Goal: Task Accomplishment & Management: Manage account settings

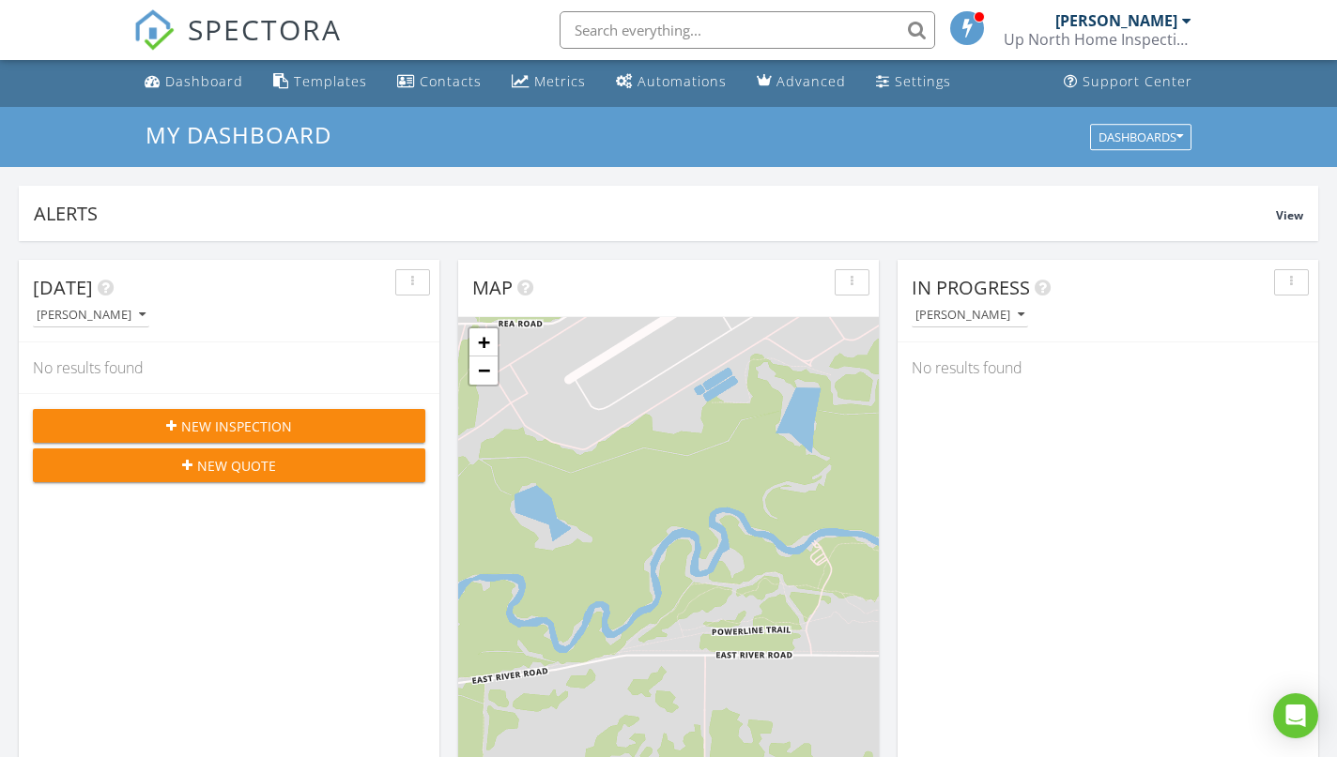
scroll to position [10, 0]
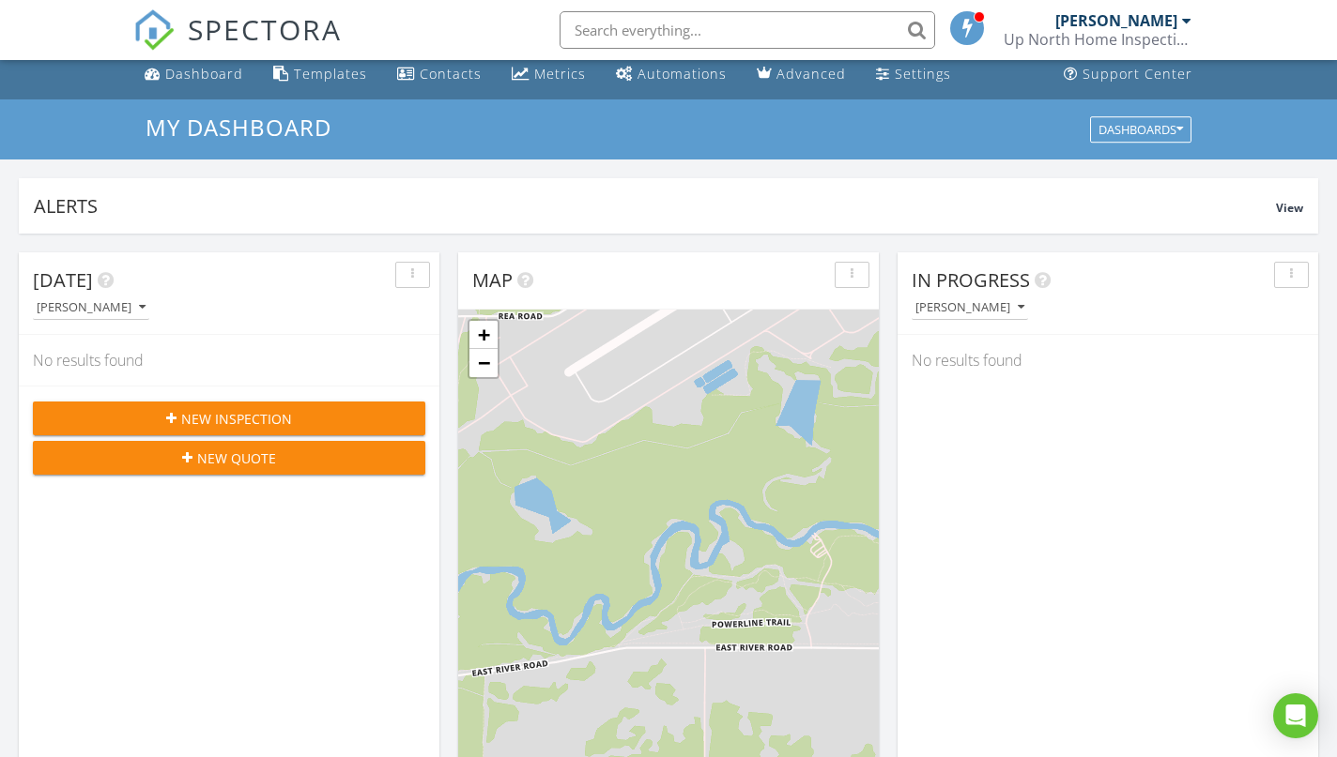
click at [247, 415] on span "New Inspection" at bounding box center [236, 419] width 111 height 20
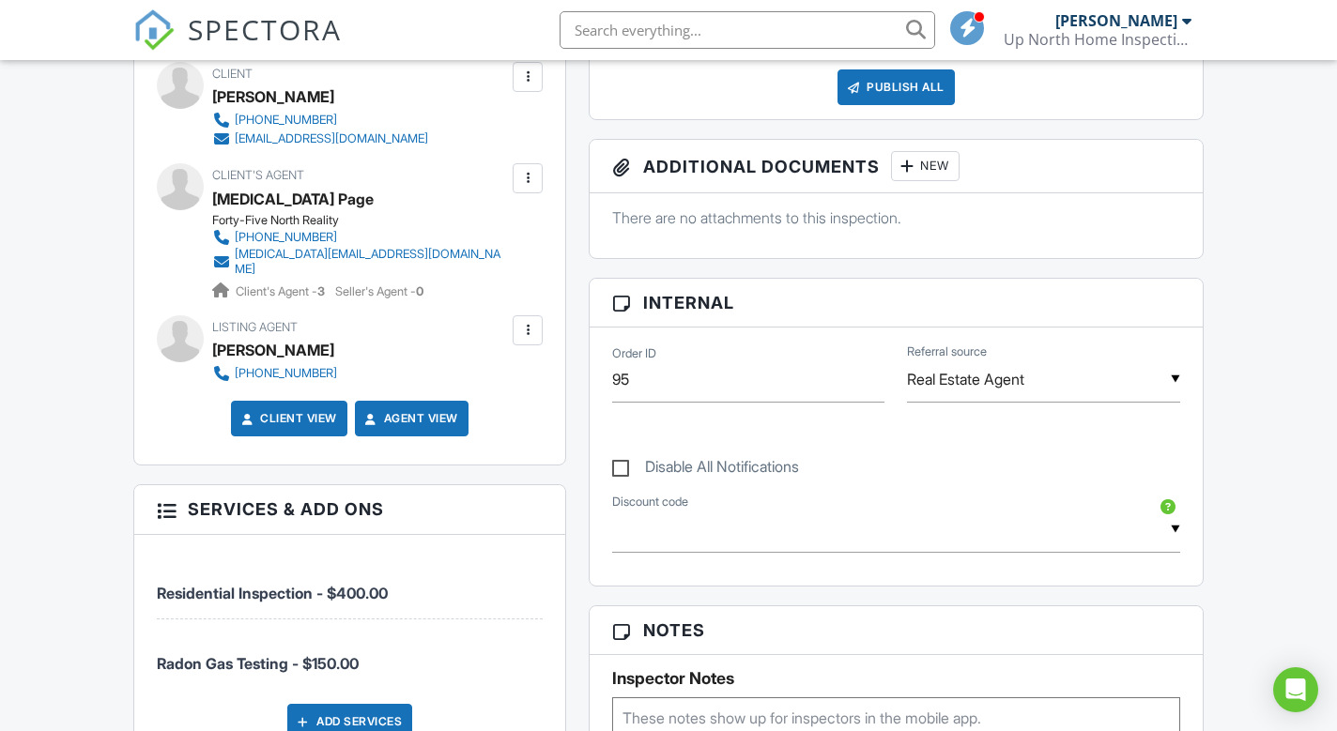
scroll to position [671, 0]
click at [524, 336] on div at bounding box center [527, 329] width 19 height 19
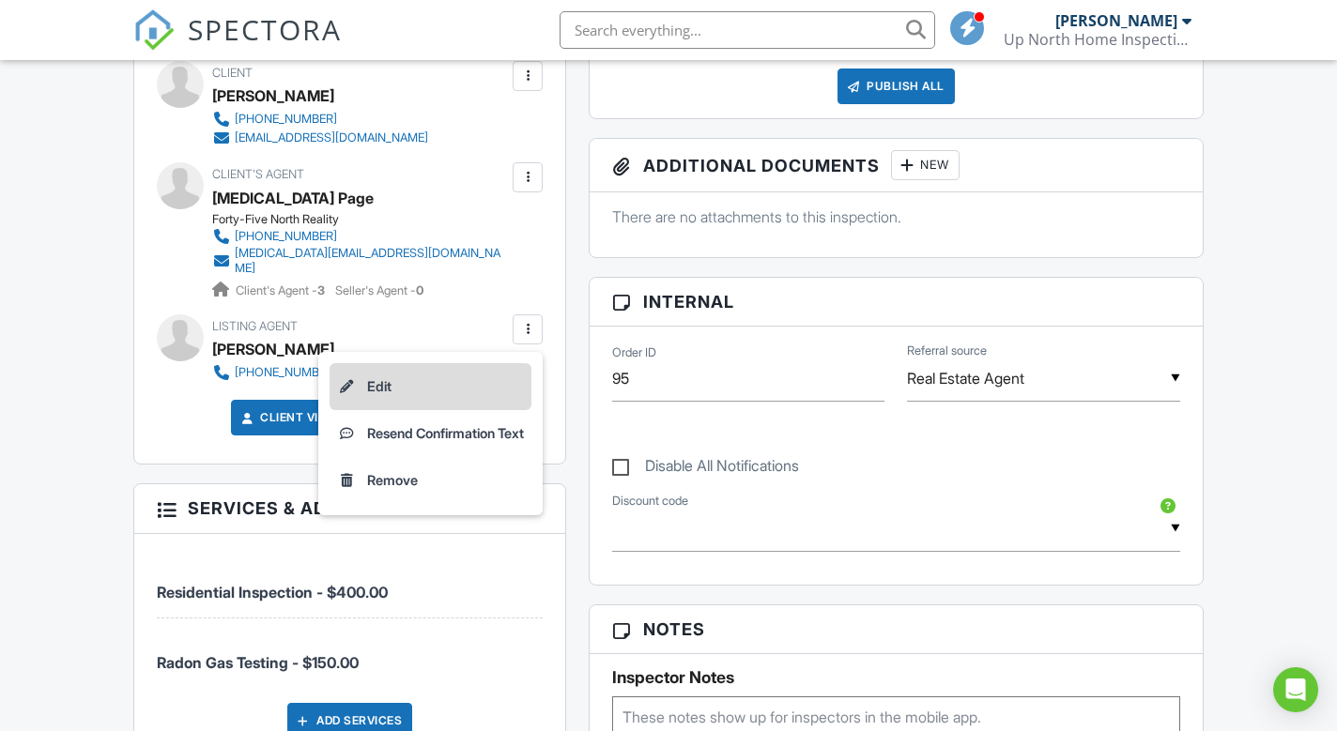
click at [444, 389] on li "Edit" at bounding box center [430, 386] width 202 height 47
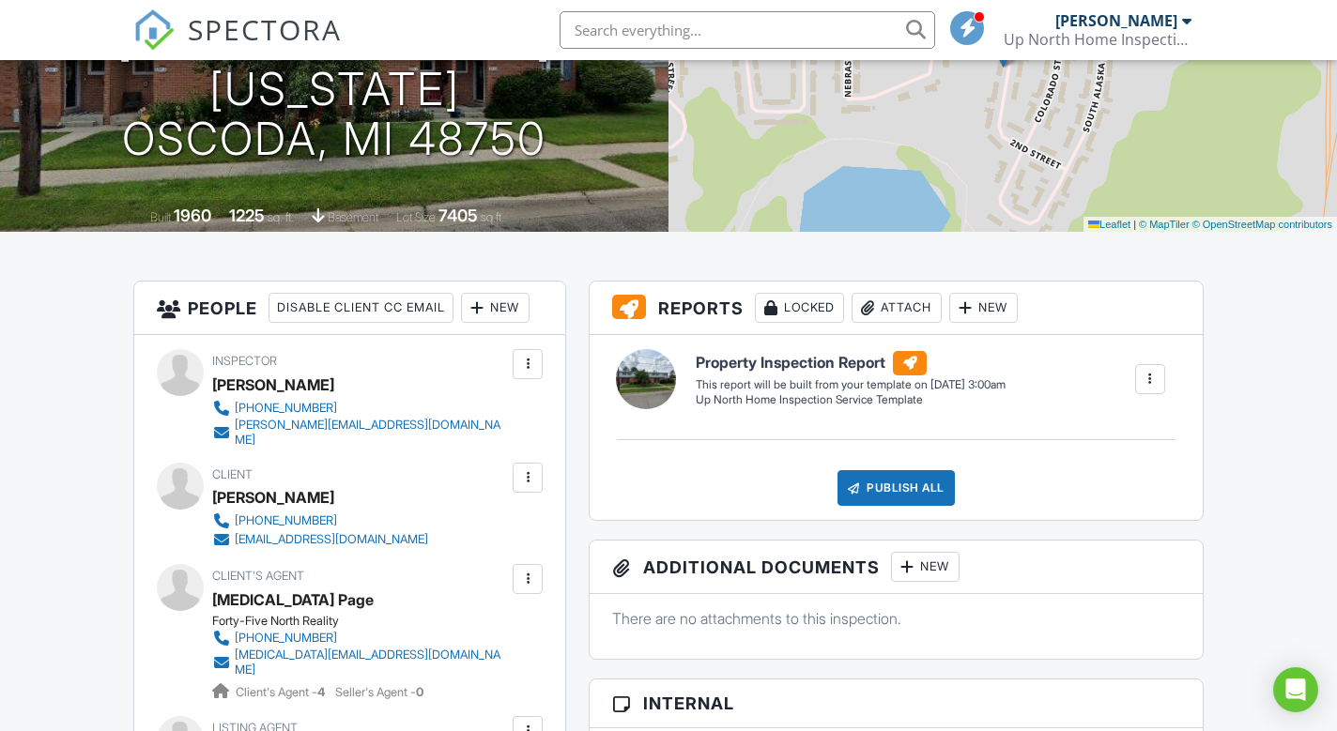
scroll to position [194, 0]
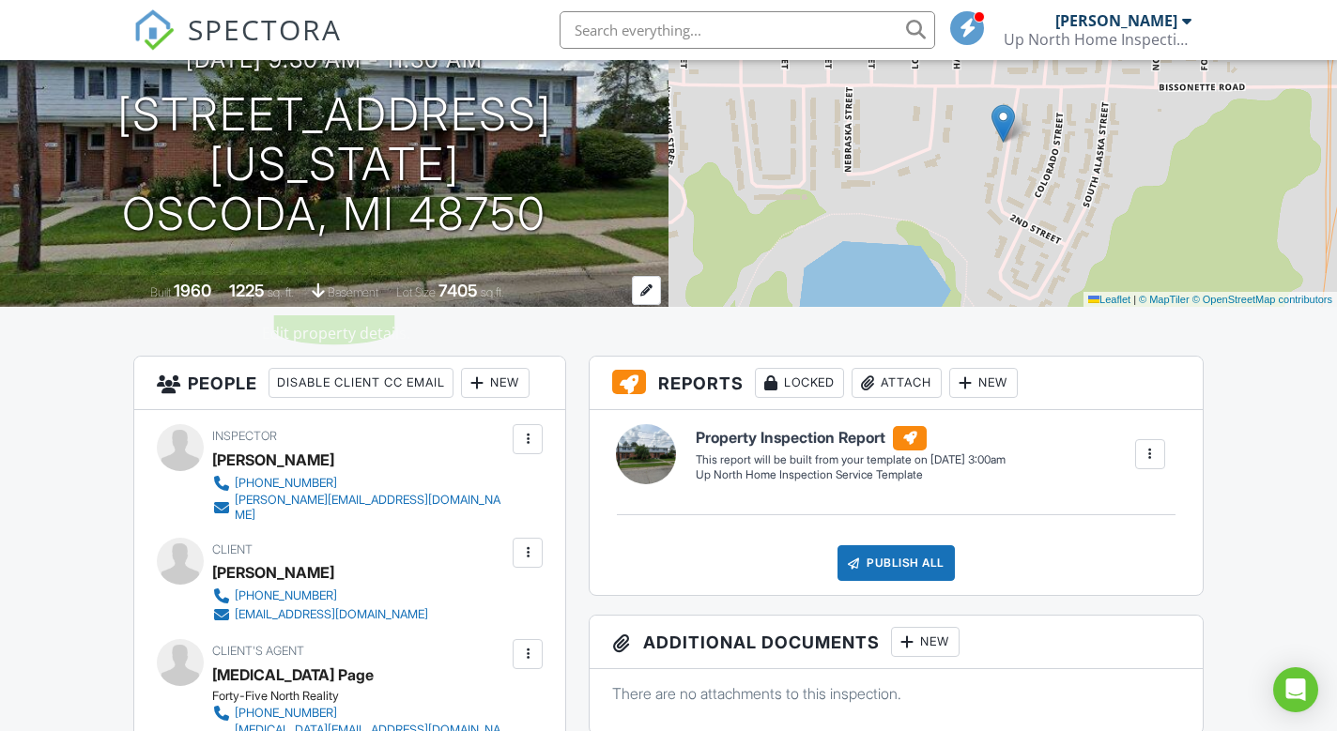
click at [642, 291] on div at bounding box center [646, 290] width 29 height 29
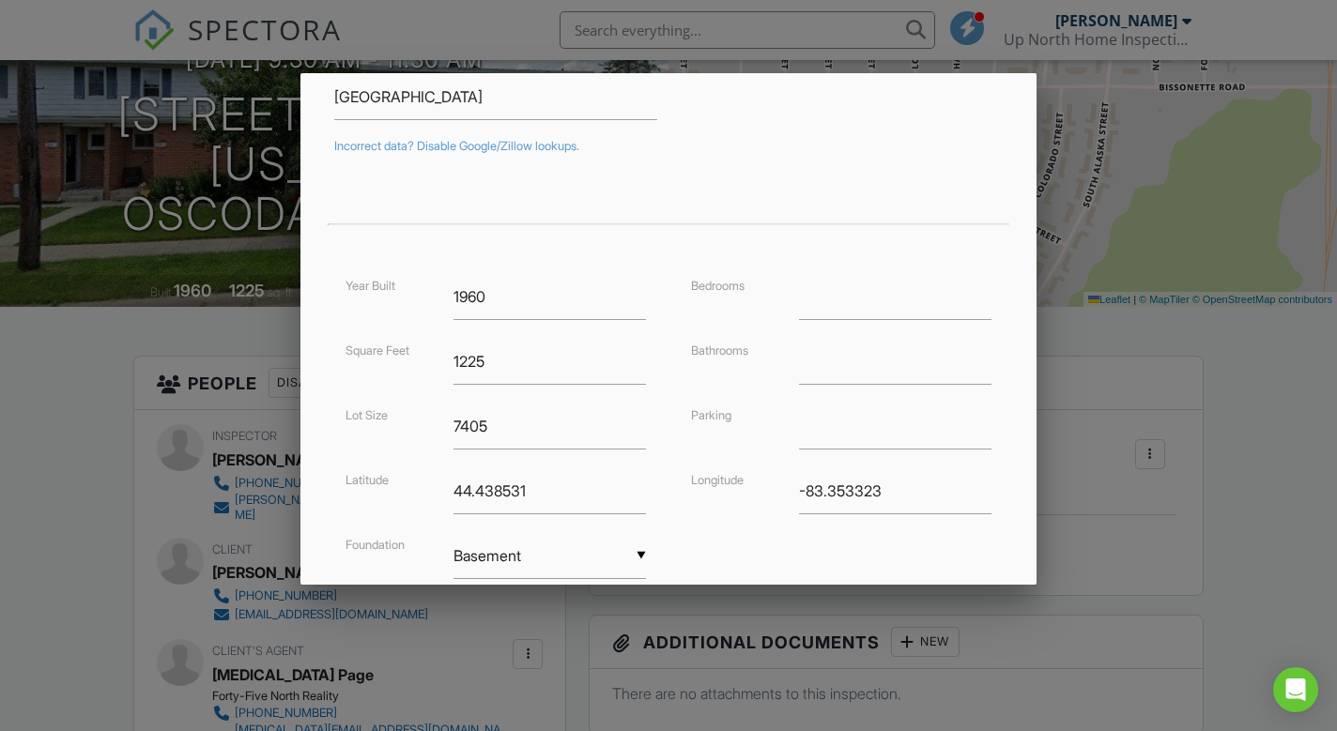
scroll to position [290, 0]
click at [863, 300] on input "number" at bounding box center [895, 293] width 192 height 46
type input "3"
click at [845, 359] on input "number" at bounding box center [895, 358] width 192 height 46
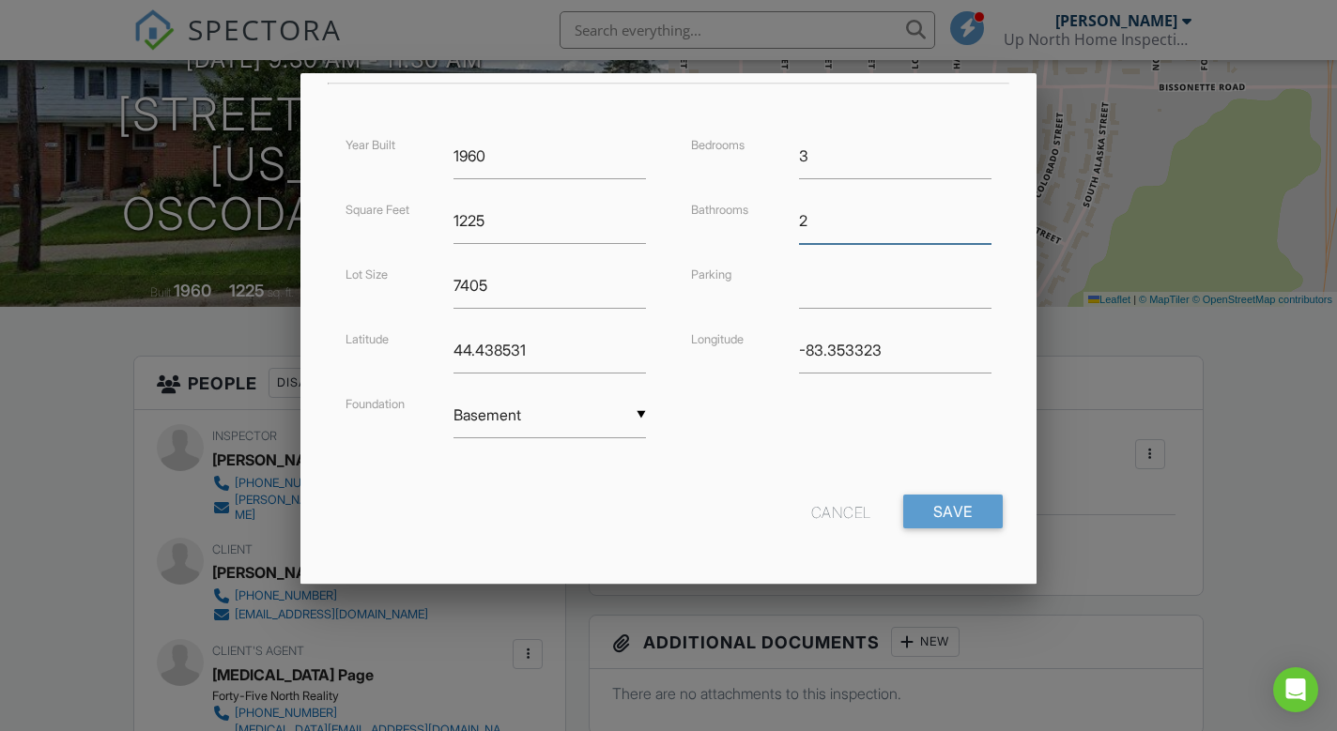
scroll to position [425, 0]
type input "2"
click at [938, 516] on input "Save" at bounding box center [952, 514] width 99 height 34
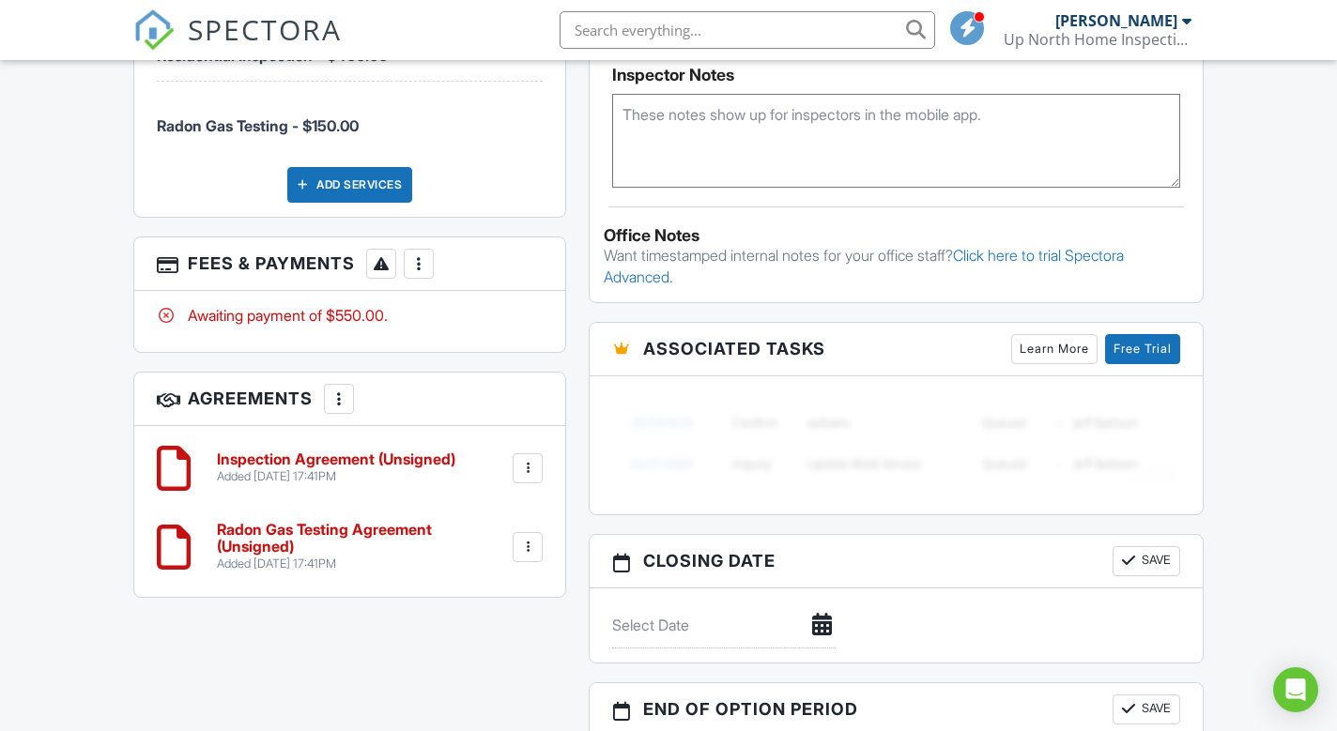
scroll to position [1292, 0]
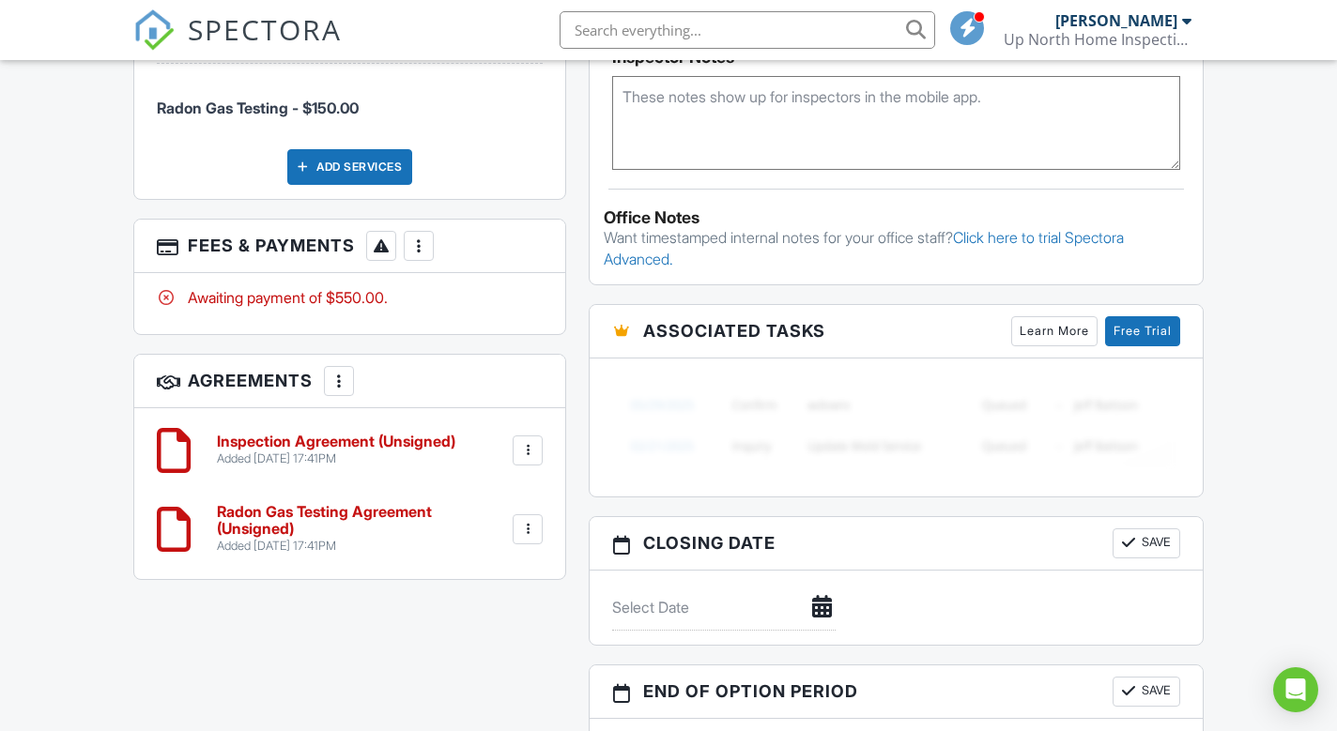
click at [426, 243] on div at bounding box center [418, 246] width 19 height 19
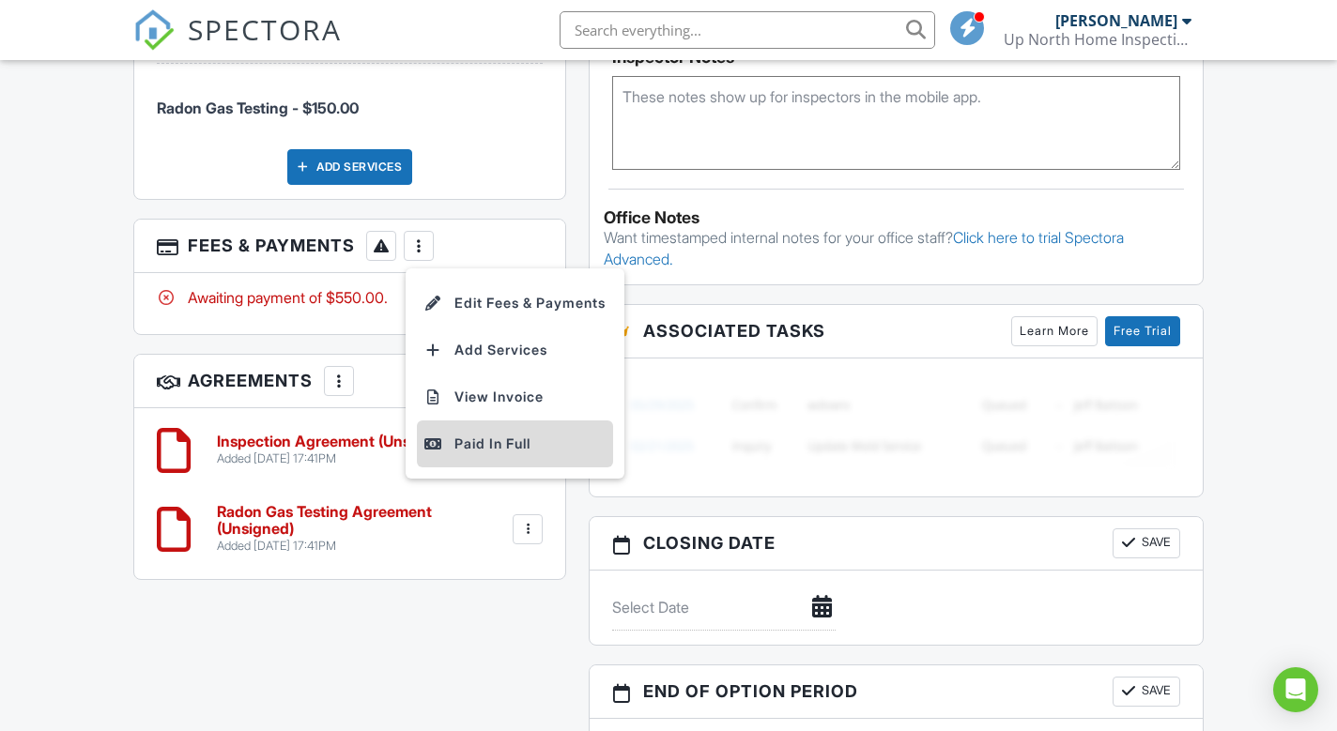
click at [464, 442] on div "Paid In Full" at bounding box center [514, 444] width 181 height 23
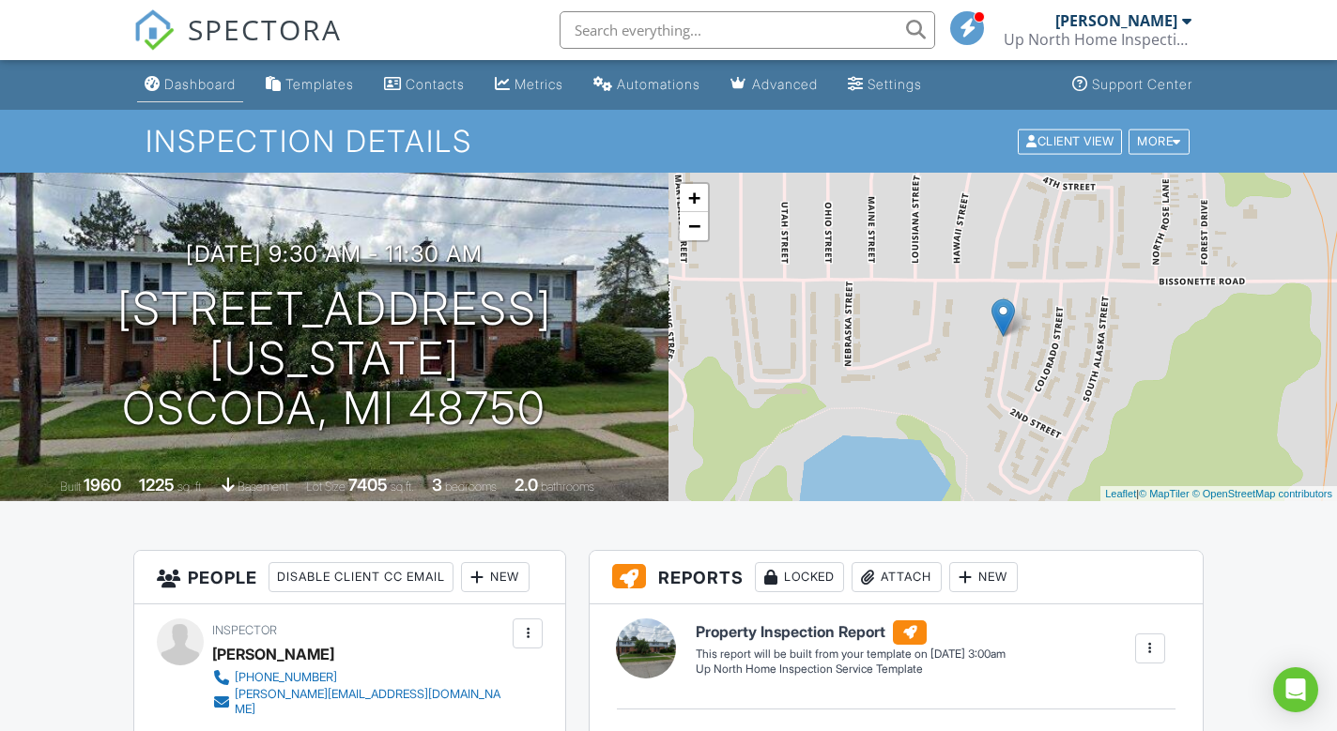
click at [186, 86] on div "Dashboard" at bounding box center [199, 84] width 71 height 16
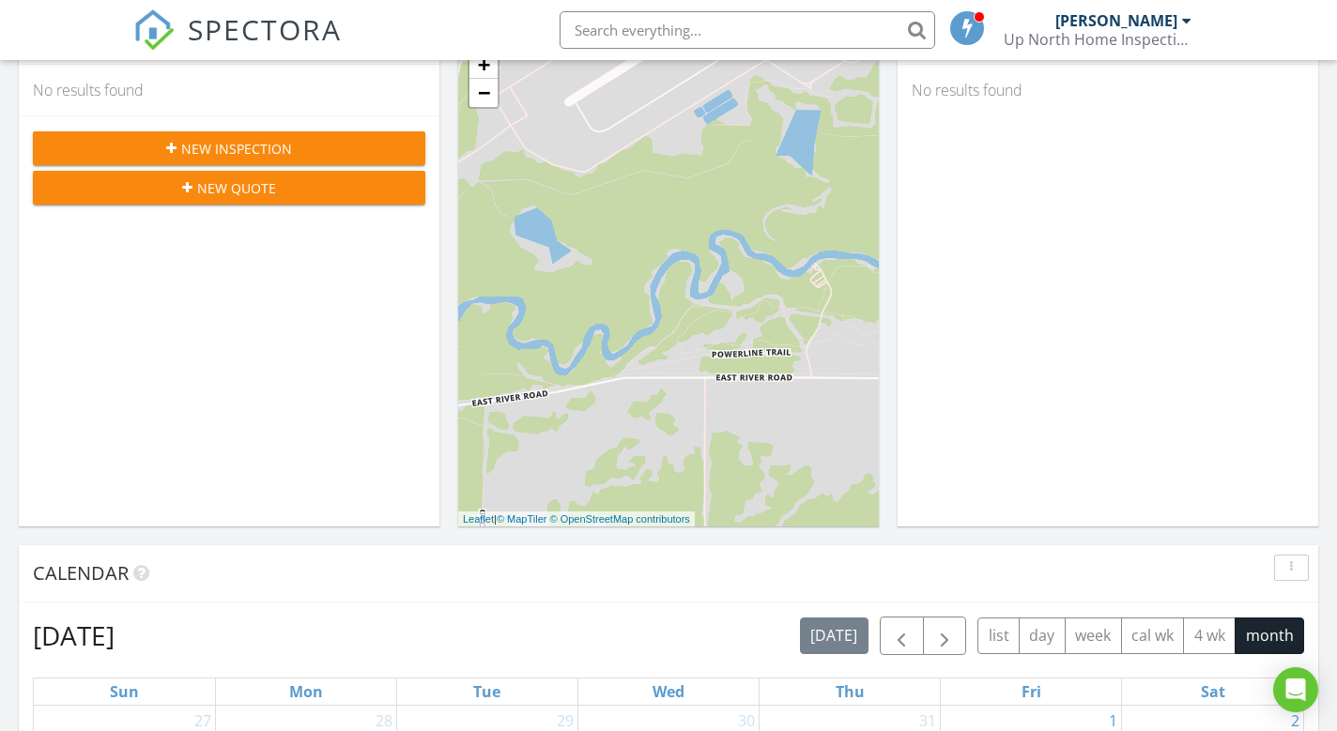
scroll to position [66, 0]
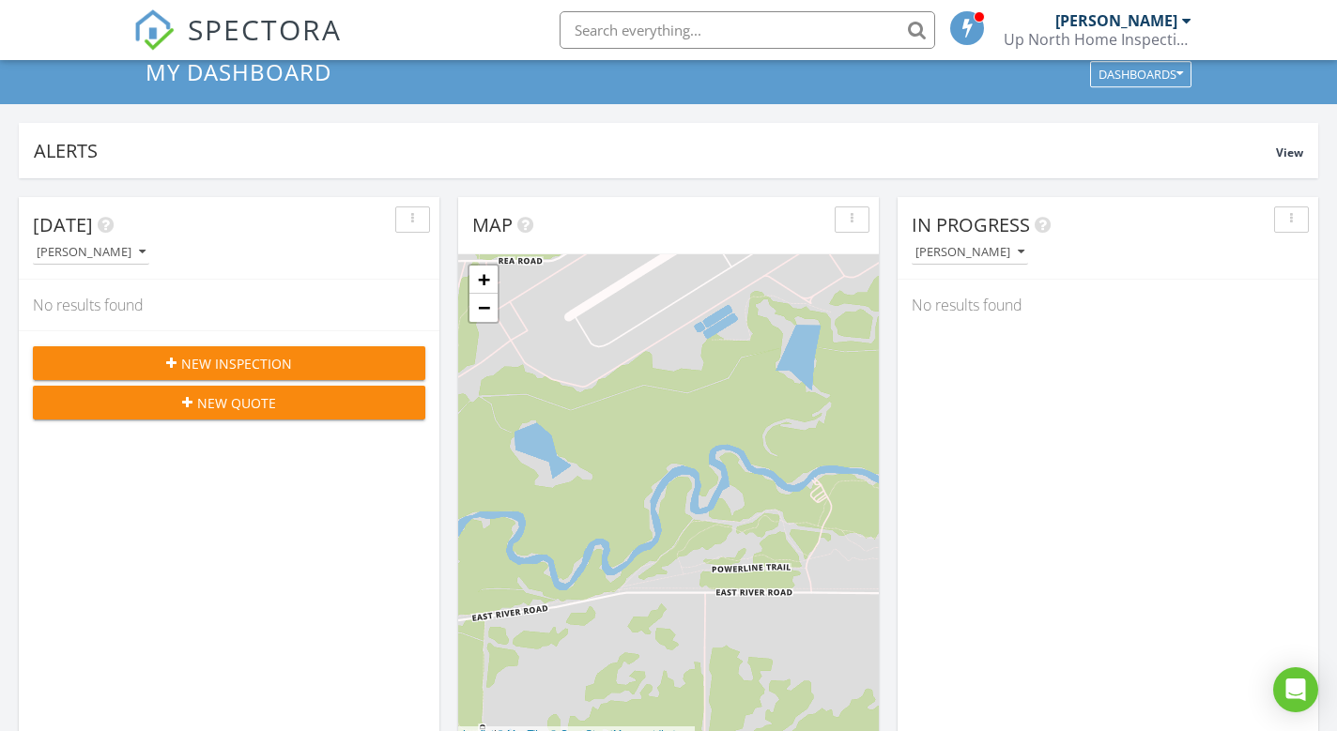
click at [216, 368] on span "New Inspection" at bounding box center [236, 364] width 111 height 20
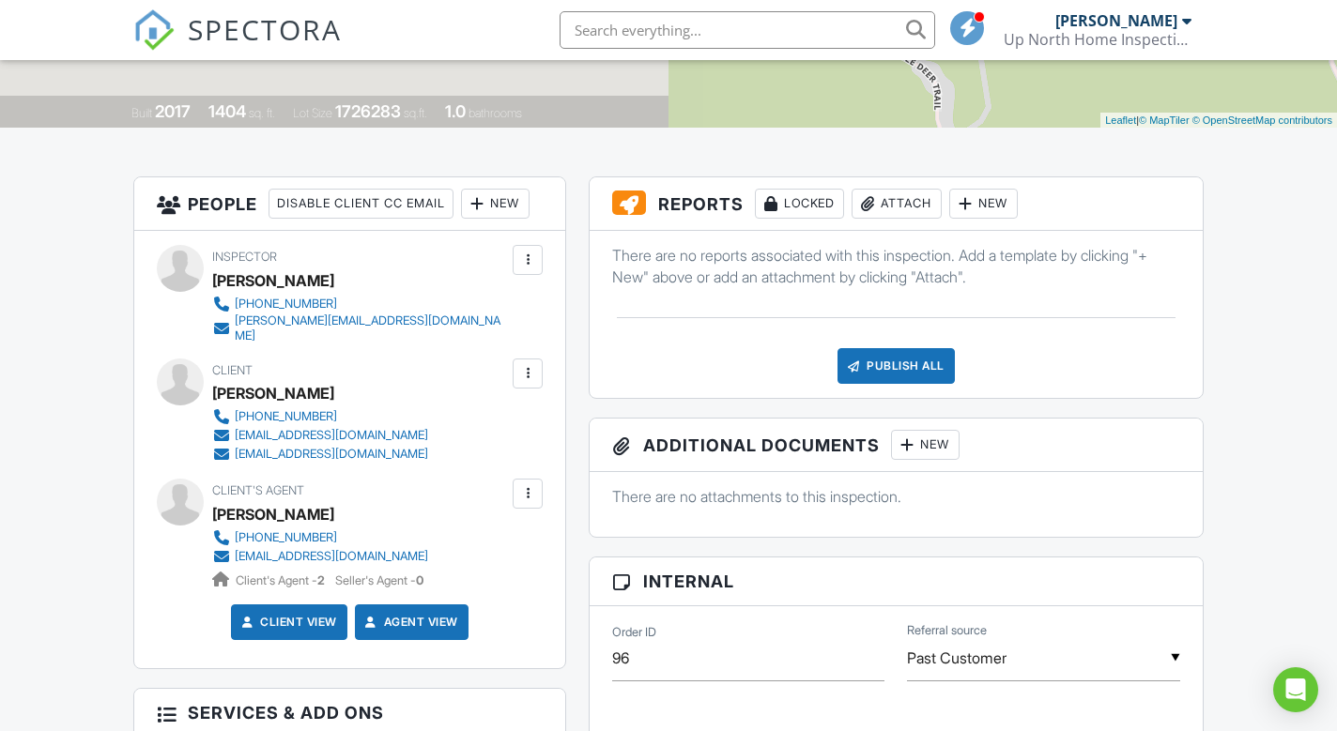
scroll to position [374, 0]
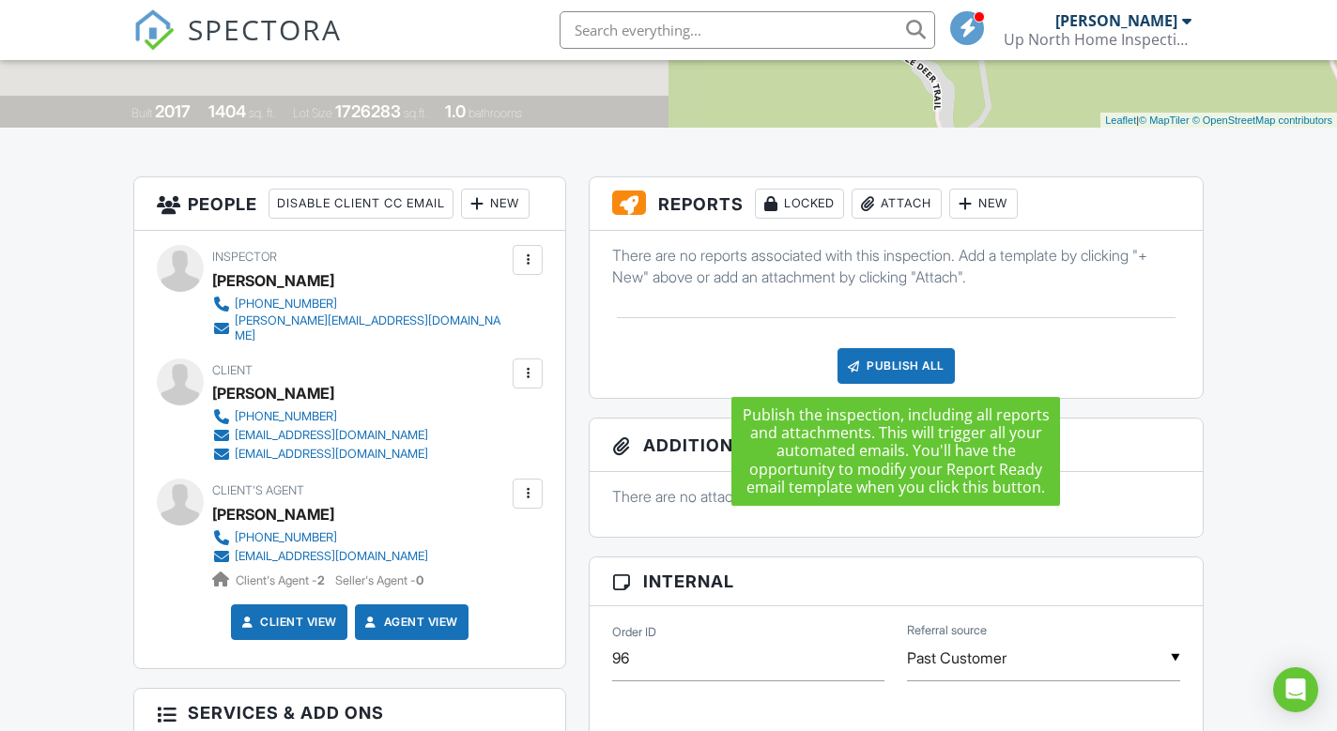
click at [898, 366] on div "Publish All" at bounding box center [895, 366] width 117 height 36
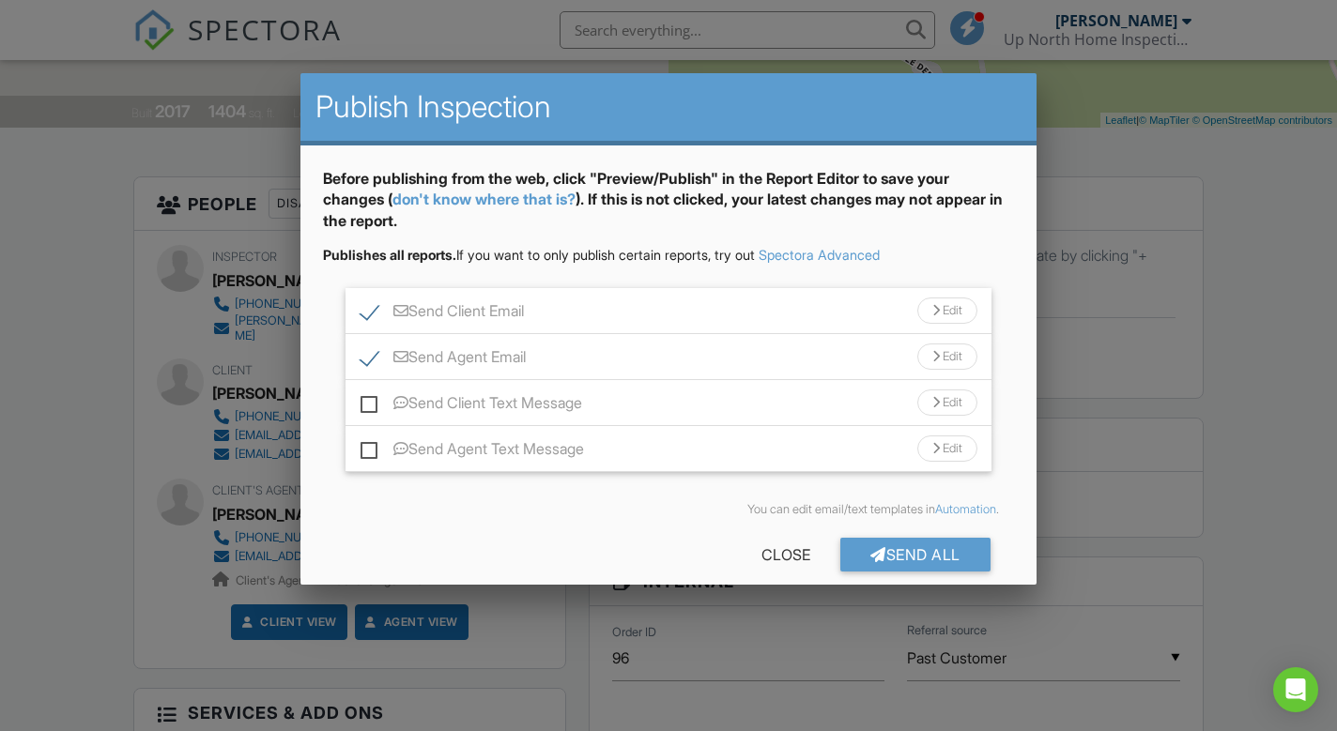
click at [367, 357] on label "Send Agent Email" at bounding box center [442, 359] width 165 height 23
checkbox input "false"
click at [369, 313] on label "Send Client Email" at bounding box center [441, 313] width 163 height 23
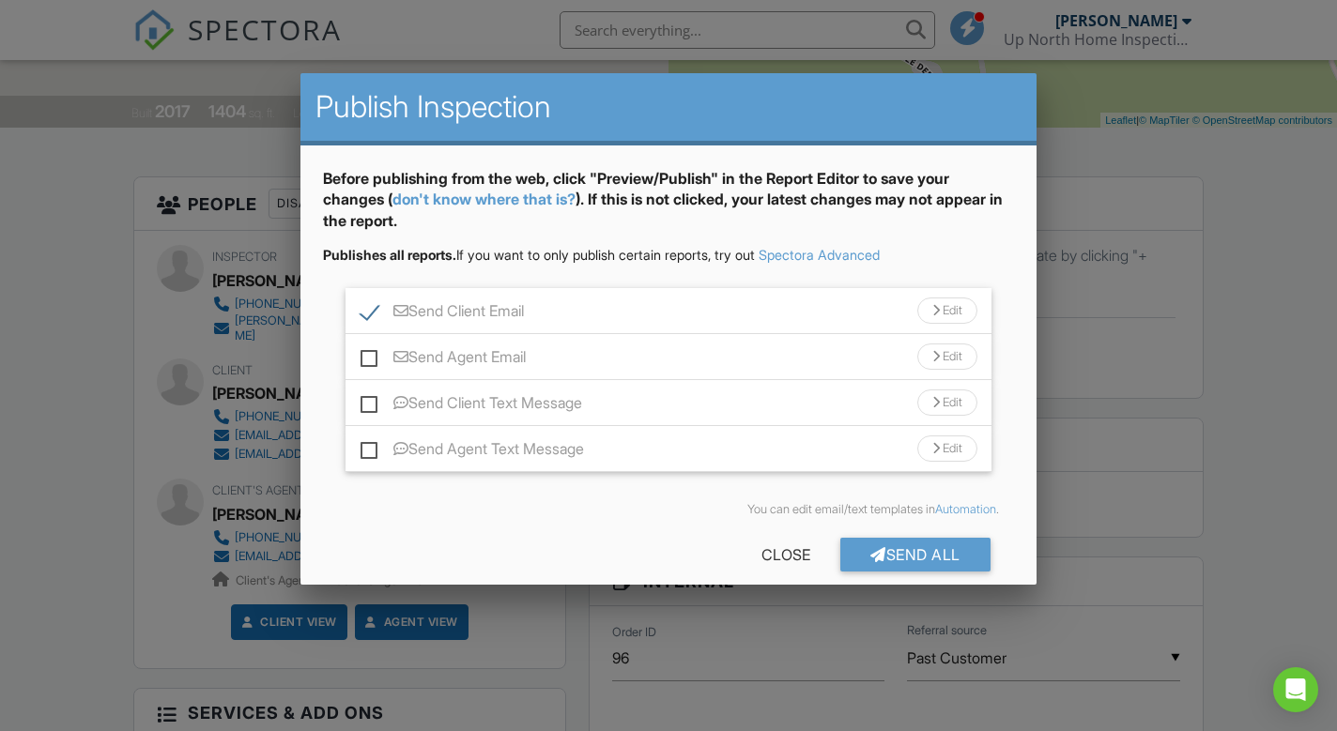
checkbox input "false"
click at [907, 555] on div "Send All" at bounding box center [915, 555] width 150 height 34
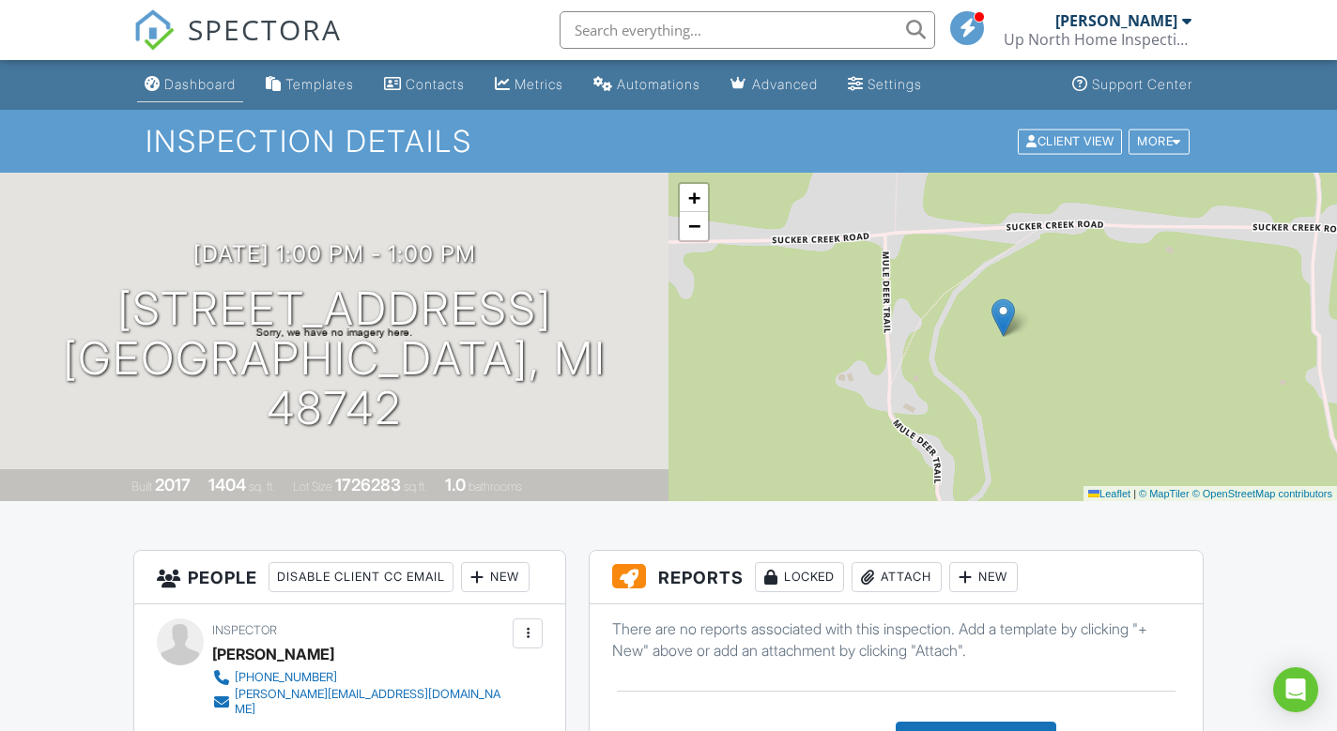
click at [198, 88] on div "Dashboard" at bounding box center [199, 84] width 71 height 16
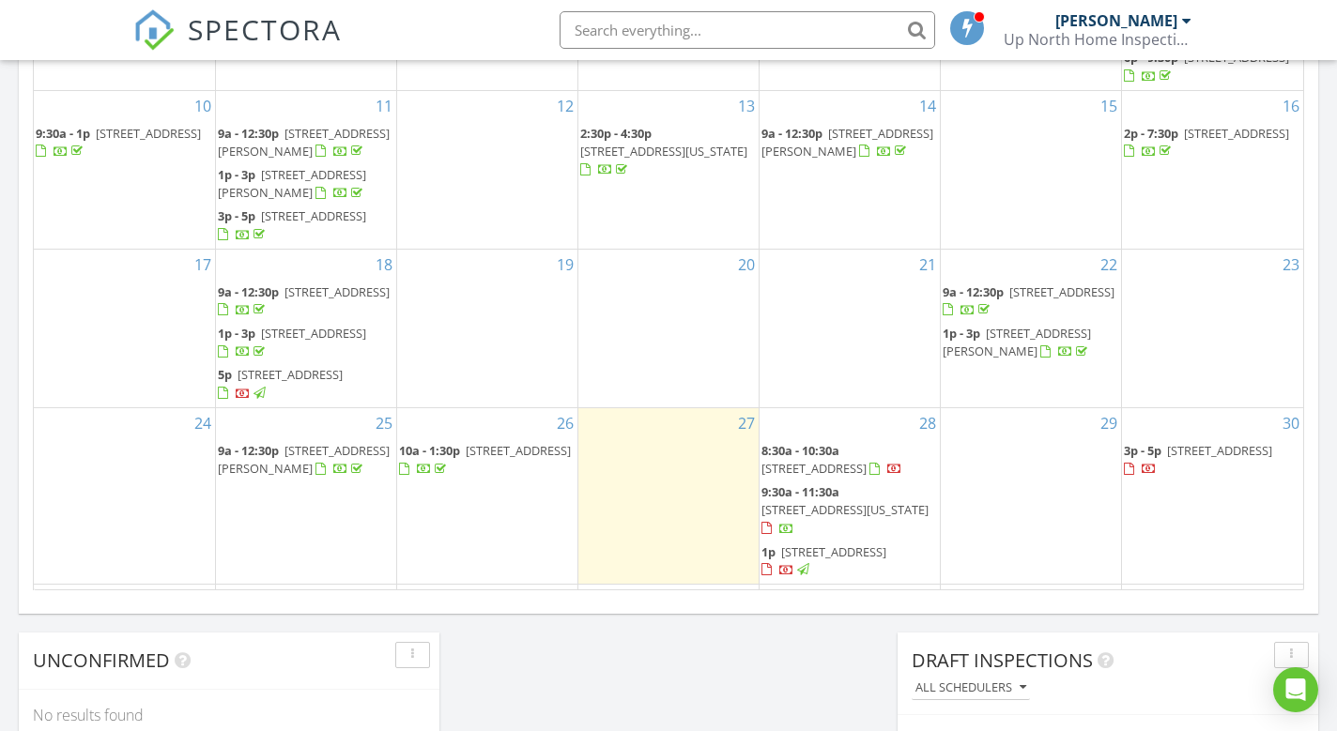
scroll to position [51, 0]
click at [1187, 17] on div at bounding box center [1186, 20] width 9 height 15
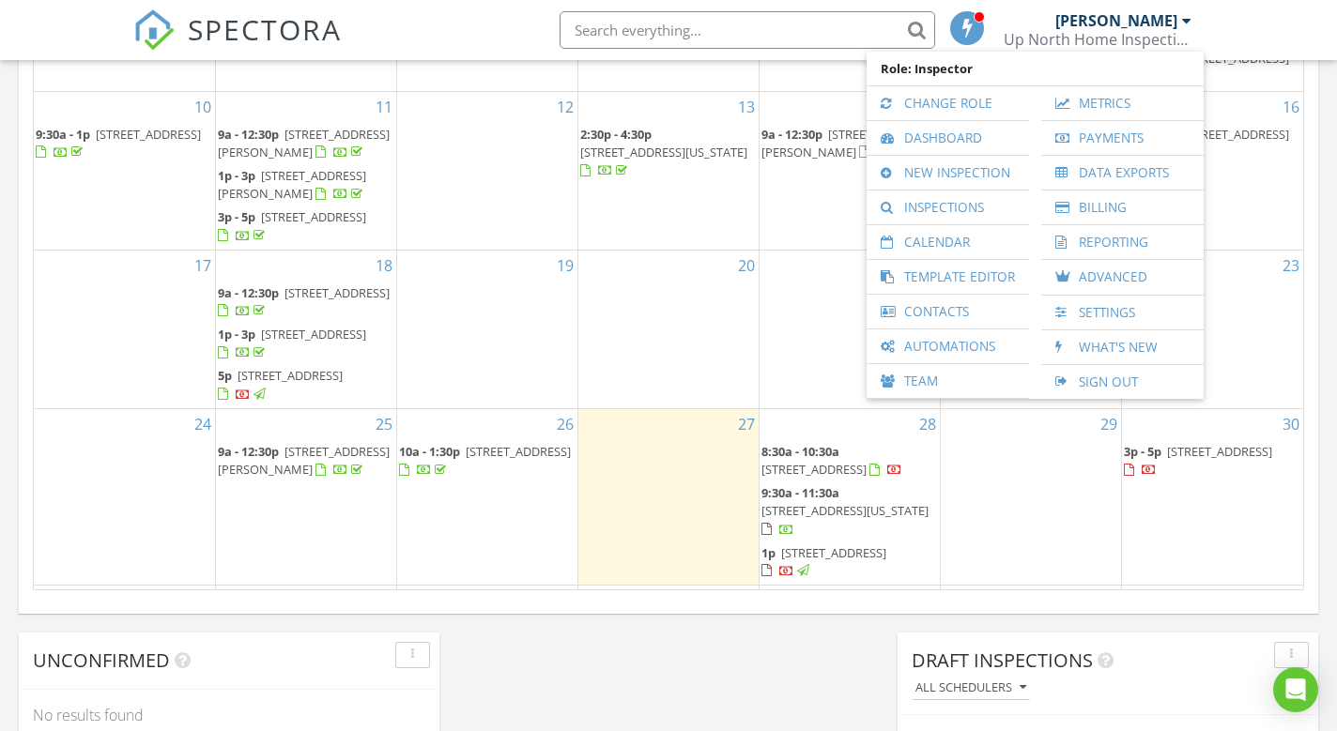
click at [1041, 474] on div "29" at bounding box center [1030, 497] width 180 height 176
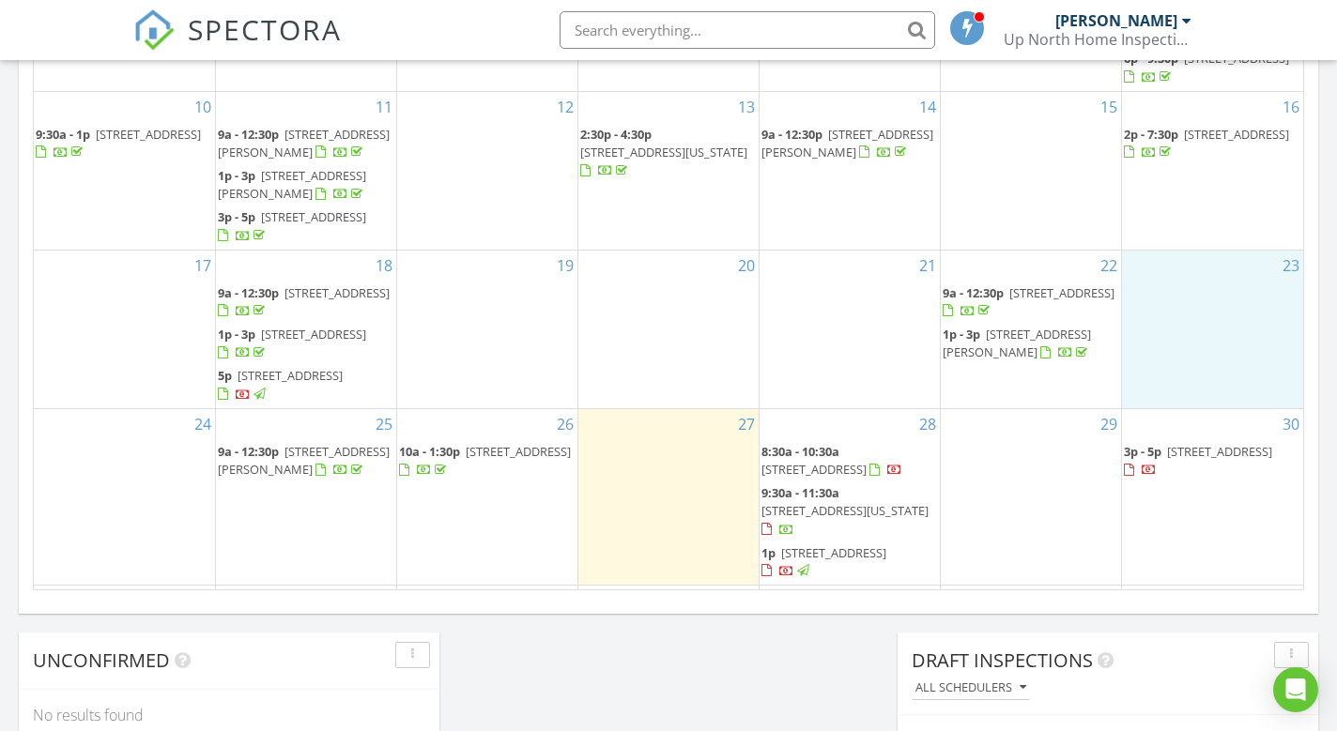
click at [1128, 335] on div "23" at bounding box center [1212, 330] width 181 height 158
click at [1179, 19] on div "[PERSON_NAME]" at bounding box center [1123, 20] width 136 height 19
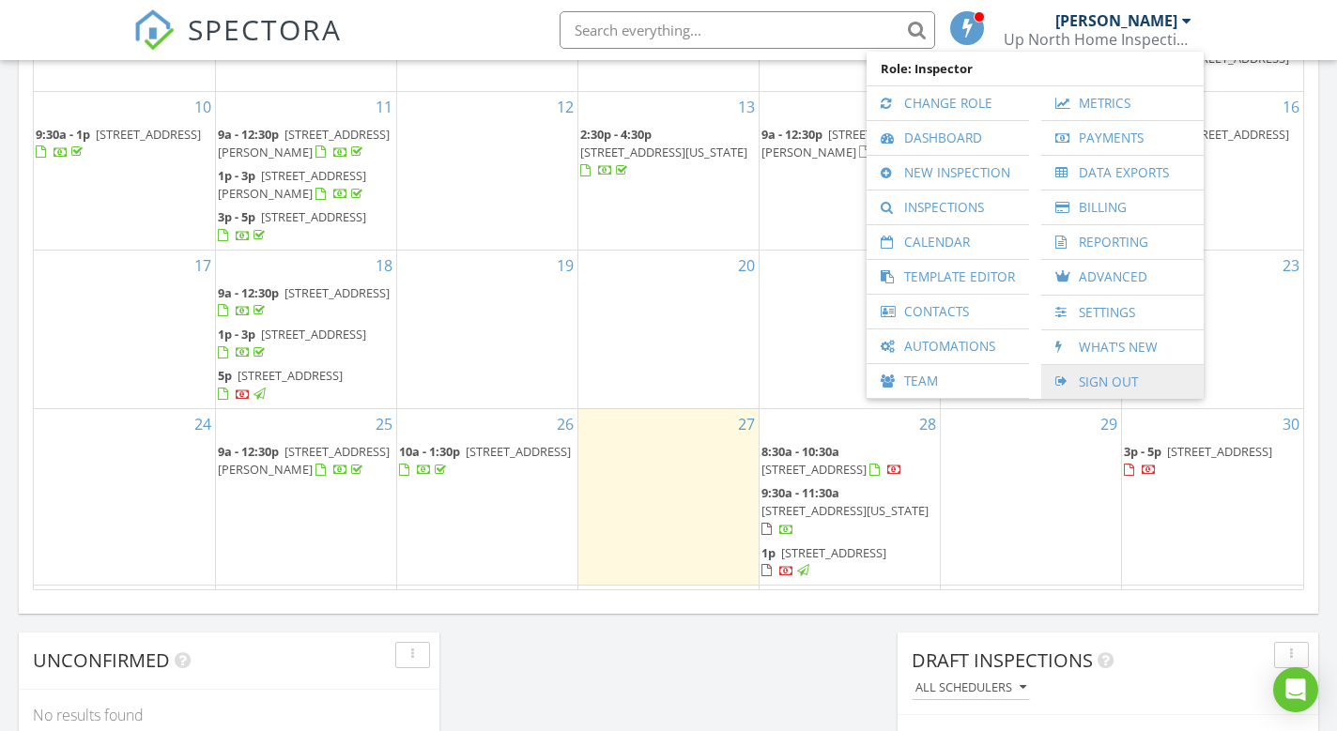
click at [1088, 376] on link "Sign Out" at bounding box center [1122, 382] width 144 height 34
